Goal: Task Accomplishment & Management: Complete application form

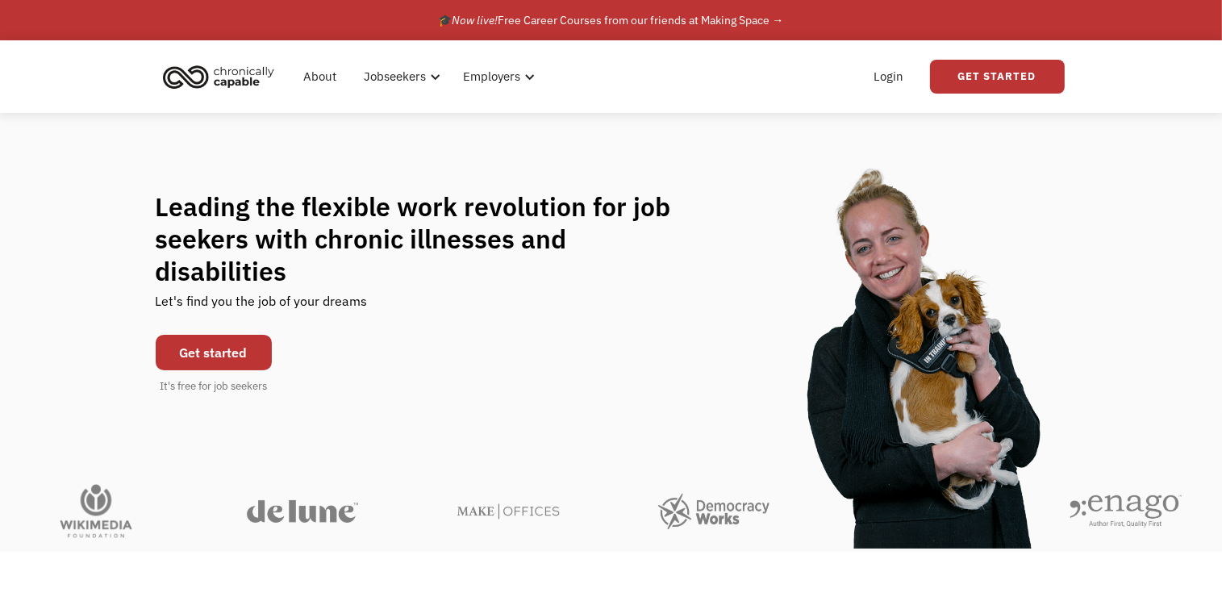
click at [623, 335] on div "Leading the flexible work revolution for job seekers with chronic illnesses and…" at bounding box center [611, 292] width 911 height 204
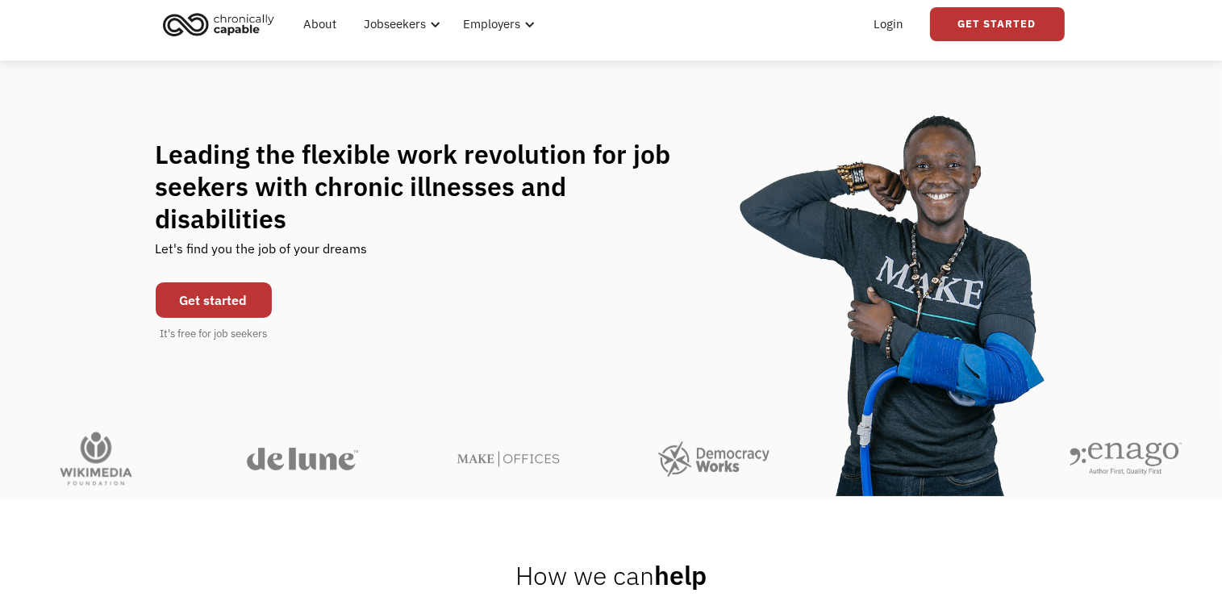
scroll to position [81, 0]
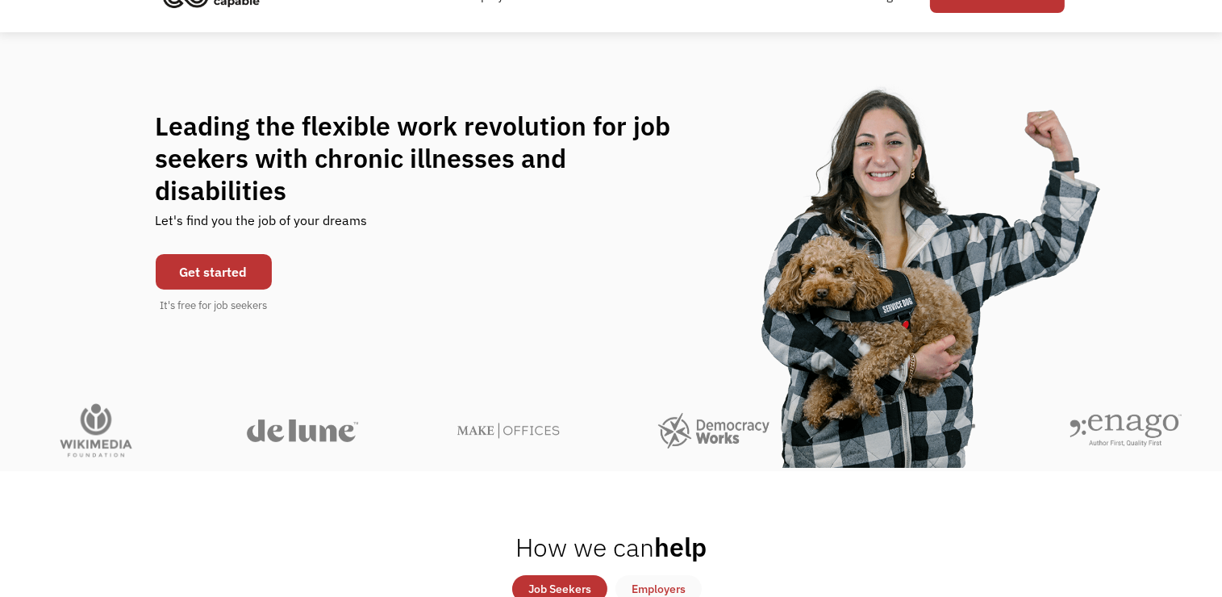
click at [223, 255] on link "Get started" at bounding box center [214, 271] width 116 height 35
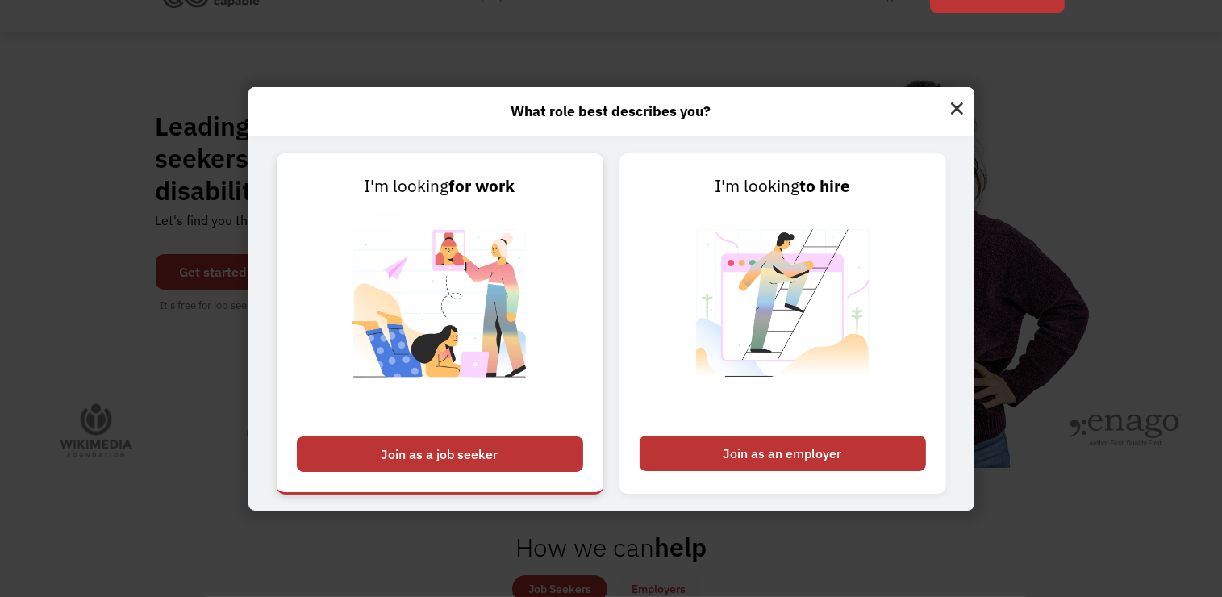
click at [457, 453] on div "Join as a job seeker" at bounding box center [440, 453] width 286 height 35
